Goal: Transaction & Acquisition: Purchase product/service

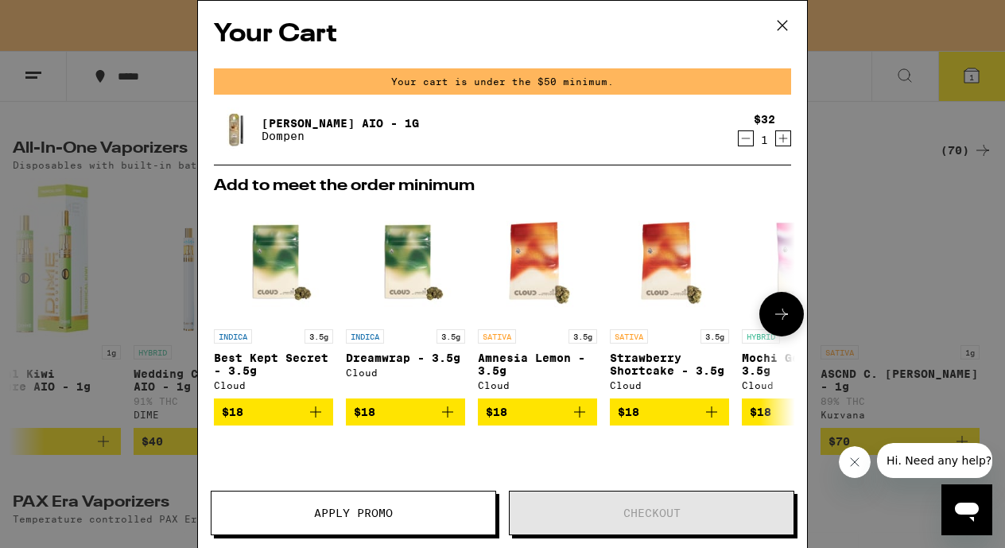
click at [760, 304] on button at bounding box center [782, 314] width 45 height 45
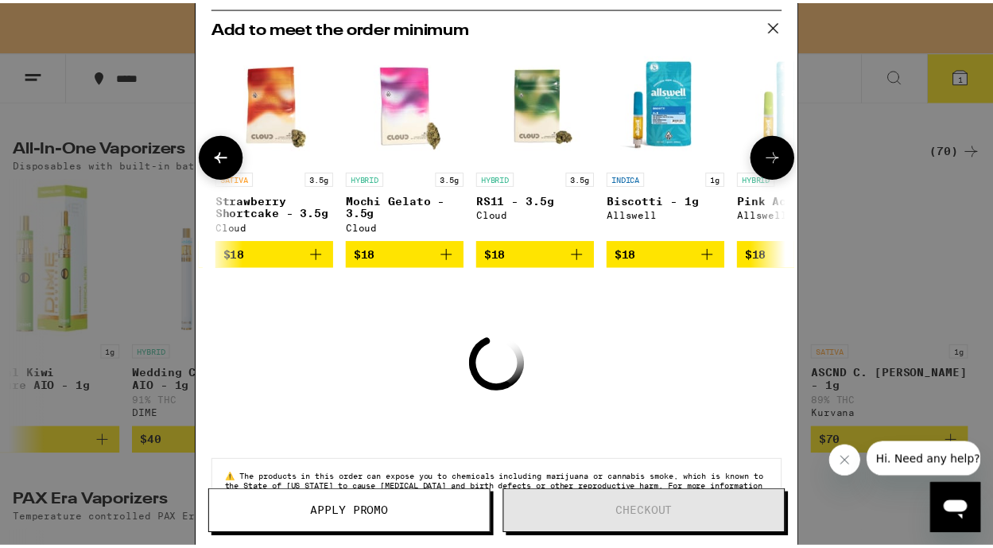
scroll to position [162, 0]
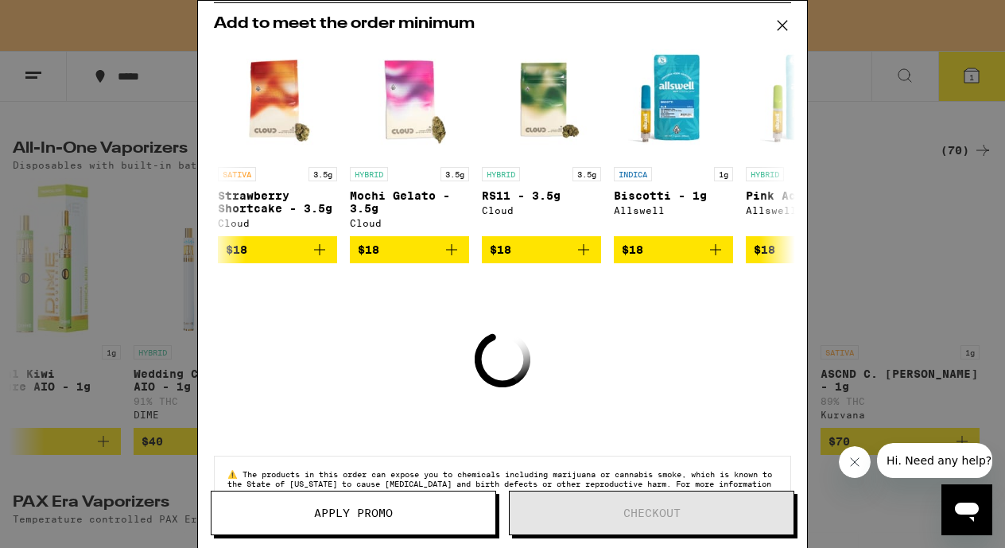
click at [783, 21] on icon at bounding box center [783, 26] width 24 height 24
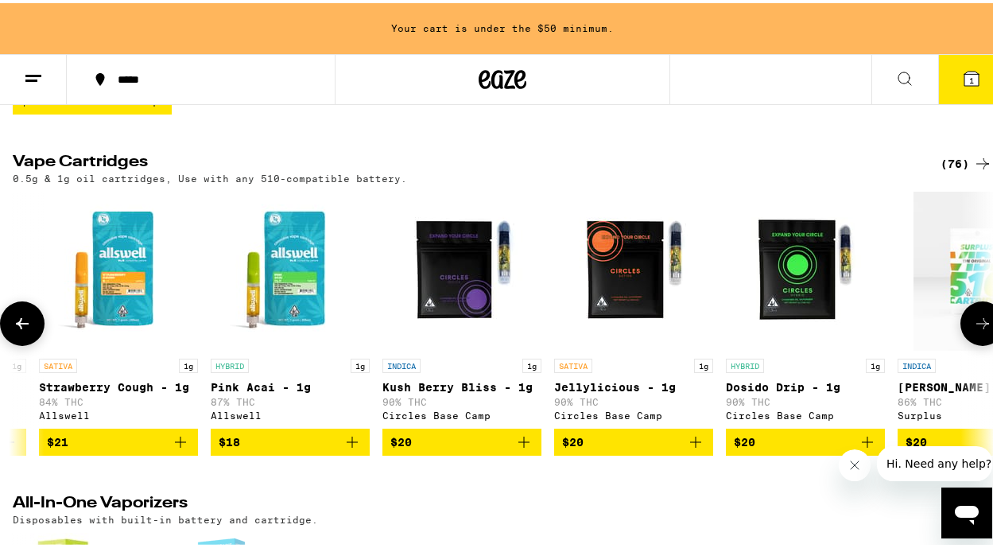
scroll to position [316, 0]
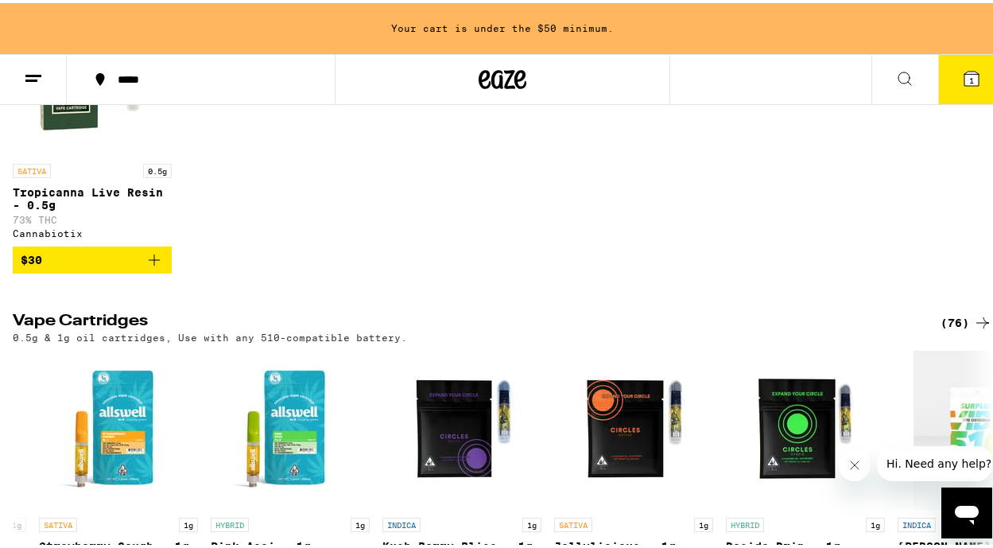
click at [45, 86] on button at bounding box center [33, 77] width 67 height 50
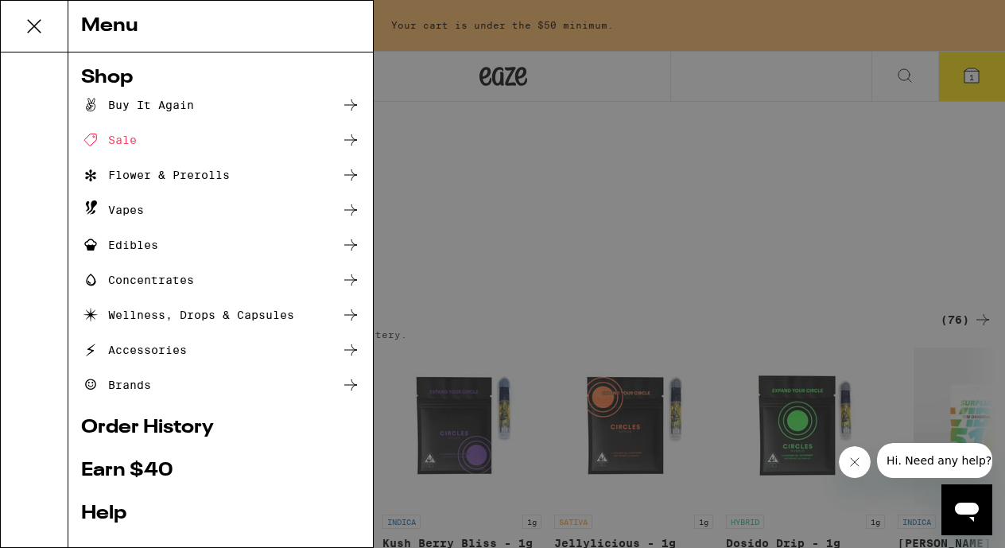
click at [108, 179] on div "Flower & Prerolls" at bounding box center [155, 174] width 149 height 19
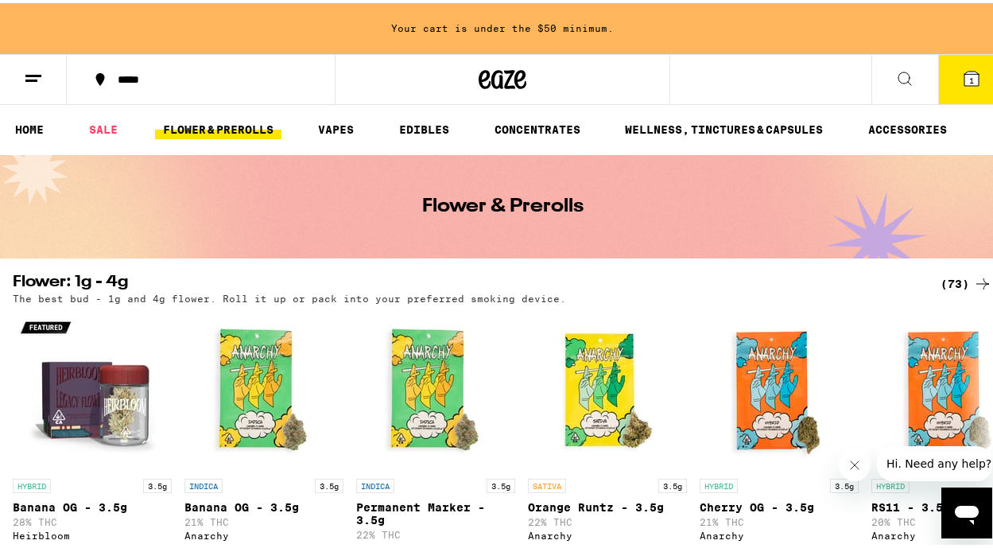
scroll to position [17, 0]
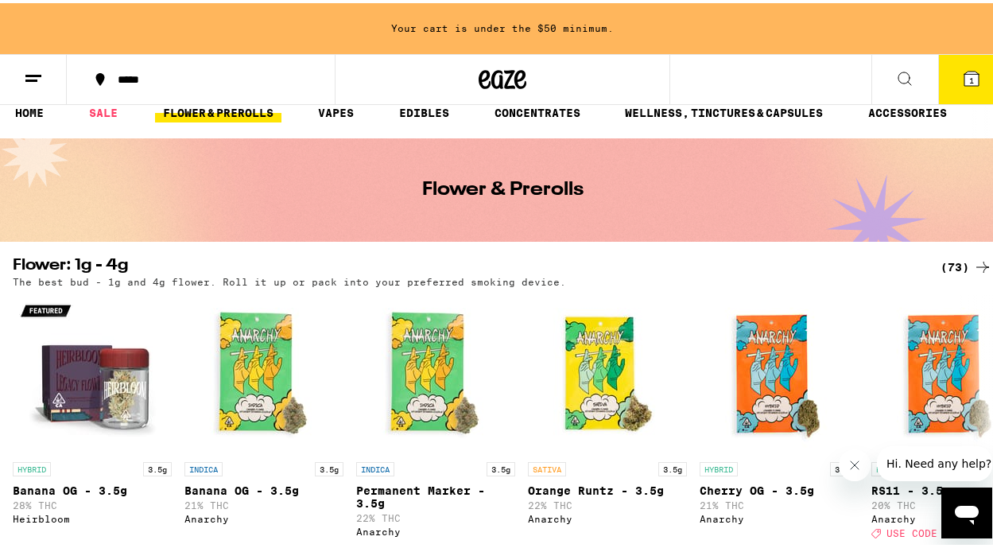
click at [977, 265] on icon at bounding box center [983, 263] width 13 height 11
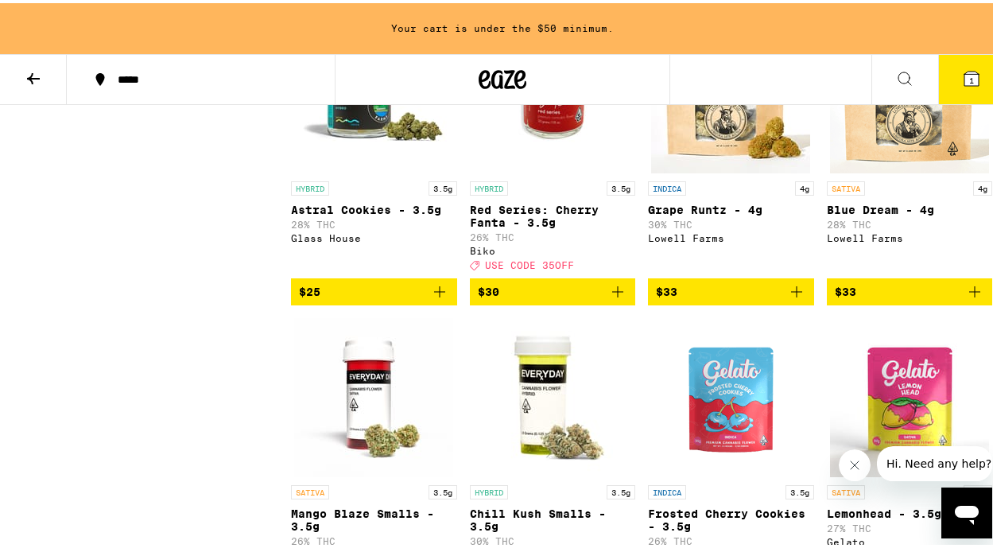
scroll to position [1955, 0]
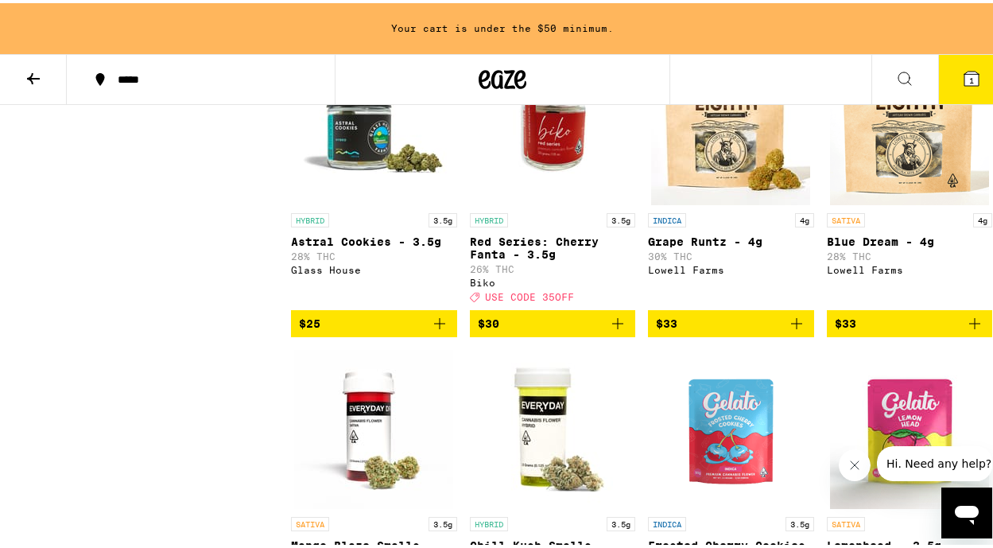
click at [966, 330] on icon "Add to bag" at bounding box center [975, 320] width 19 height 19
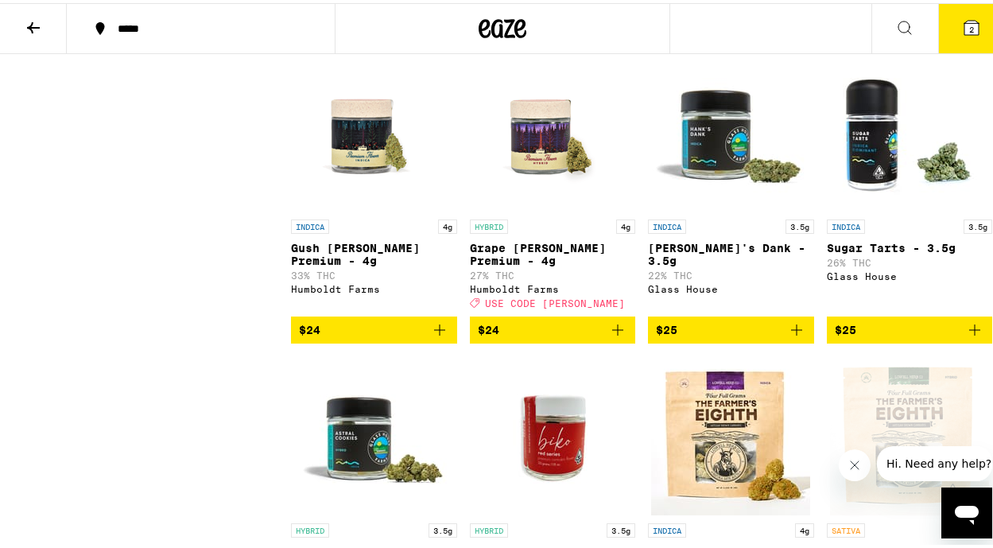
scroll to position [1599, 0]
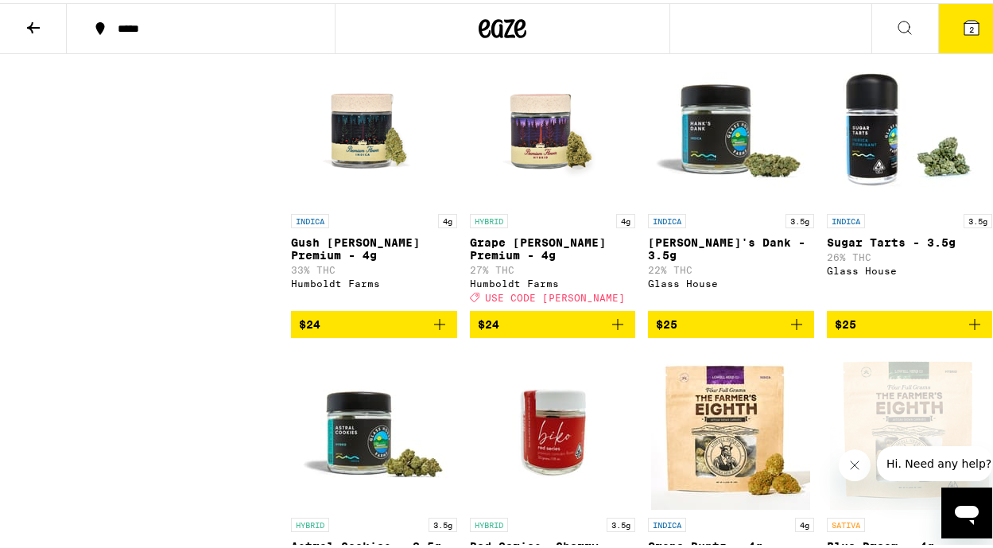
click at [478, 328] on span "$24" at bounding box center [488, 321] width 21 height 13
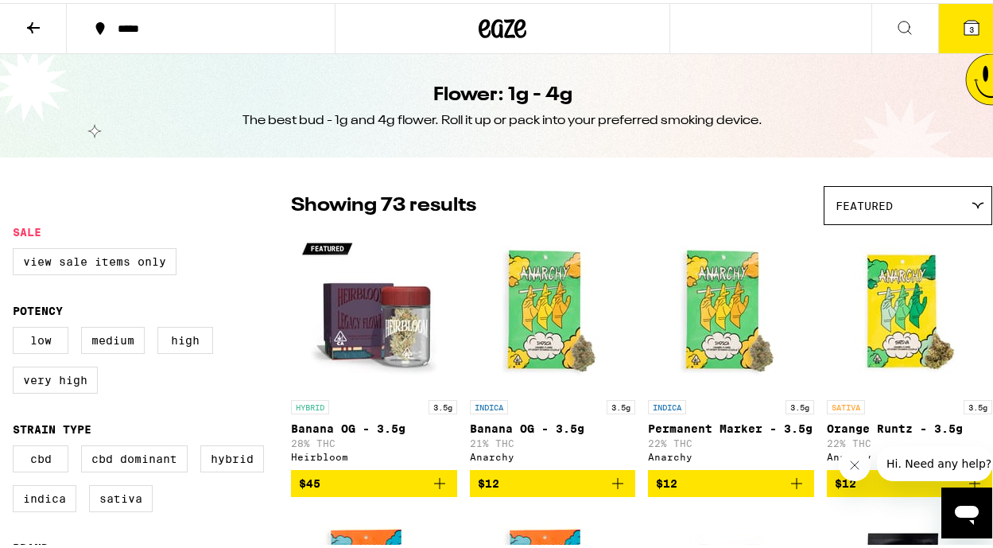
scroll to position [0, 0]
click at [26, 27] on icon at bounding box center [33, 24] width 19 height 19
